Goal: Task Accomplishment & Management: Manage account settings

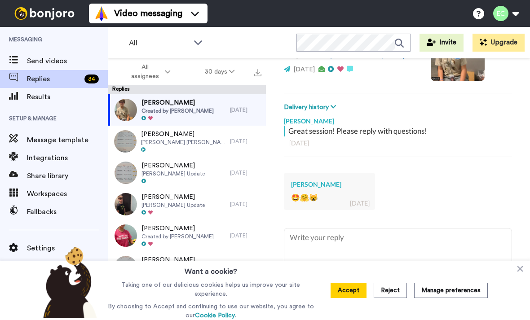
scroll to position [122, 0]
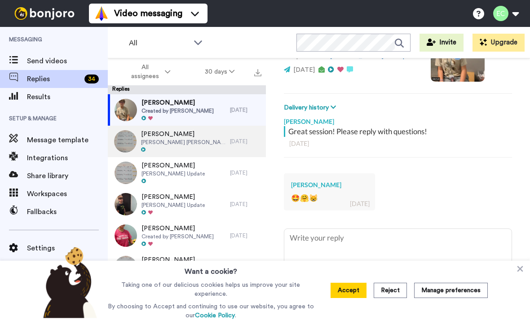
click at [207, 137] on div "[PERSON_NAME] [PERSON_NAME] Update" at bounding box center [169, 141] width 122 height 31
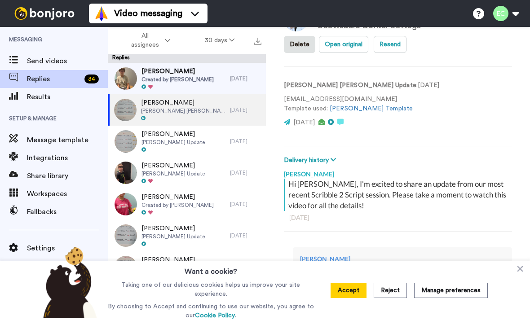
scroll to position [37, 0]
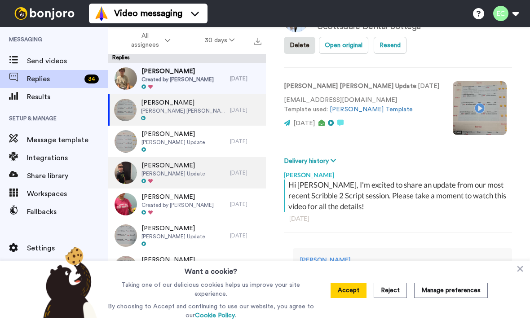
click at [185, 172] on span "[PERSON_NAME] Update" at bounding box center [173, 173] width 63 height 7
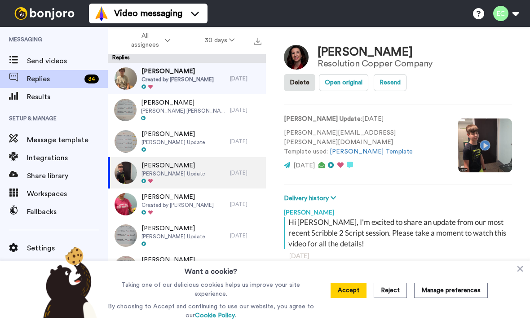
type textarea "x"
